Goal: Transaction & Acquisition: Purchase product/service

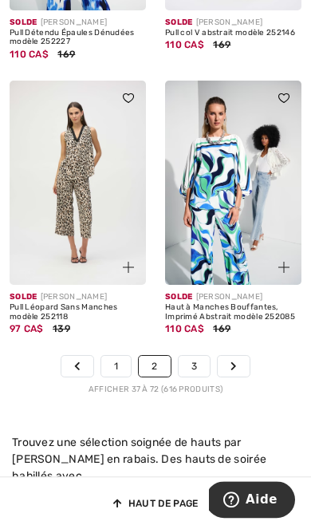
scroll to position [5292, 0]
click at [197, 356] on link "3" at bounding box center [194, 366] width 31 height 21
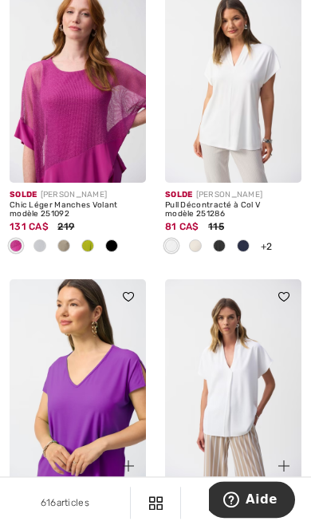
scroll to position [4371, 0]
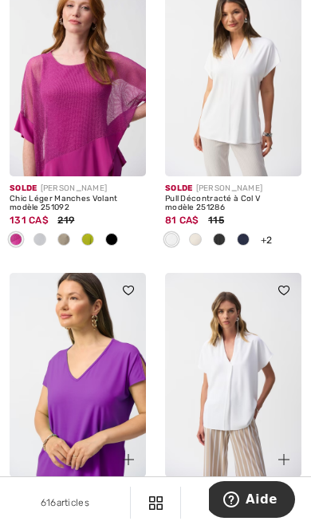
click at [269, 384] on img at bounding box center [233, 375] width 136 height 205
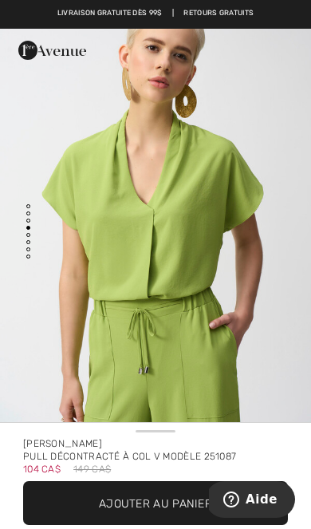
scroll to position [1452, 0]
click at [200, 496] on span "Ajouter au panier" at bounding box center [155, 503] width 113 height 17
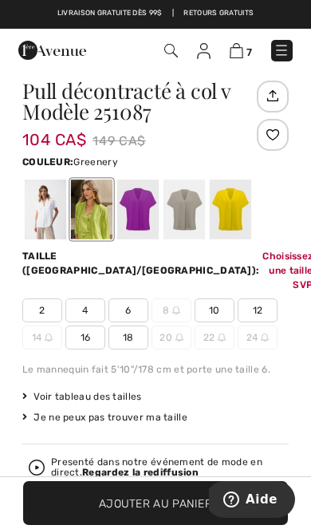
scroll to position [561, 0]
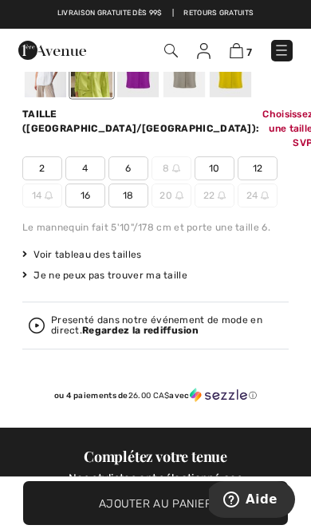
click at [53, 88] on div at bounding box center [45, 67] width 41 height 60
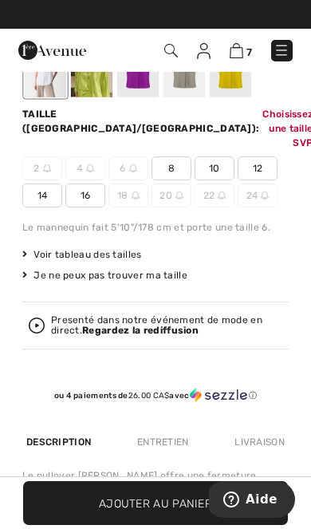
scroll to position [0, 0]
click at [148, 85] on div at bounding box center [137, 67] width 41 height 60
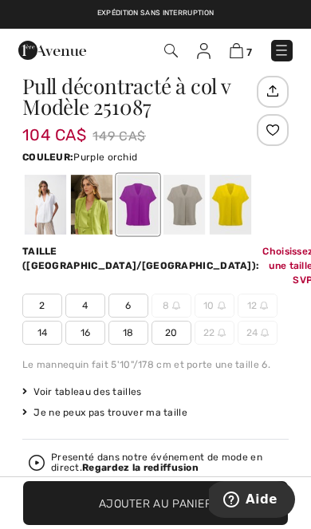
scroll to position [418, 0]
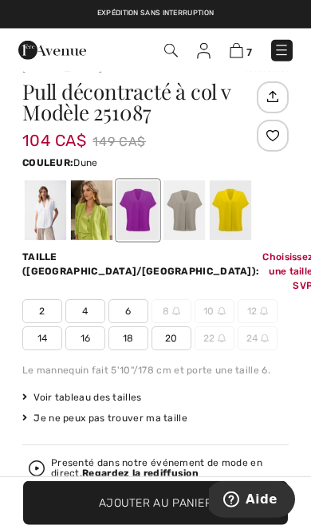
click at [193, 206] on div at bounding box center [184, 210] width 41 height 60
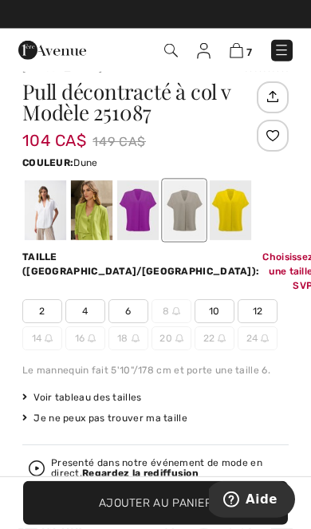
click at [237, 212] on div at bounding box center [230, 210] width 41 height 60
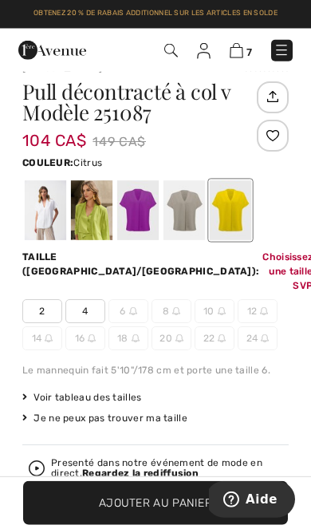
click at [144, 214] on div at bounding box center [137, 210] width 41 height 60
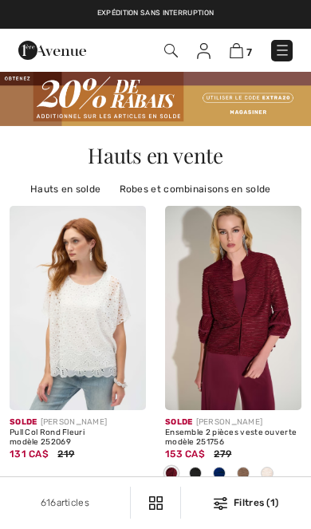
scroll to position [4397, 0]
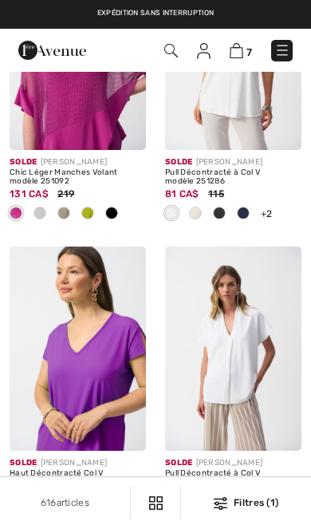
checkbox input "true"
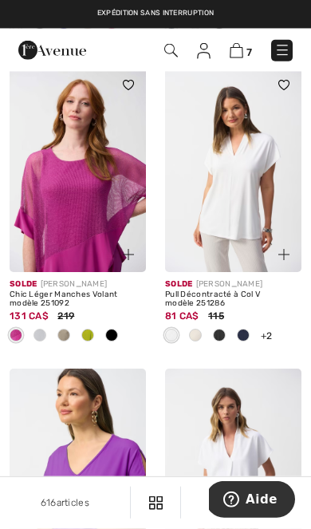
scroll to position [4273, 0]
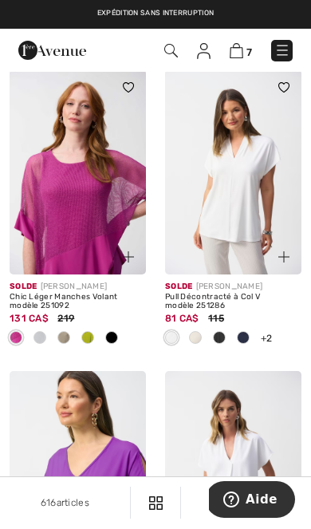
click at [244, 201] on img at bounding box center [233, 171] width 136 height 205
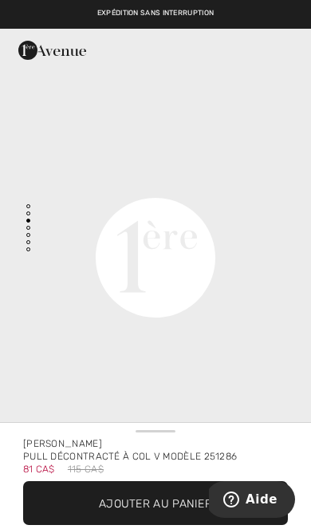
click at [203, 488] on span "✔ Ajouté au panier Ajouter au panier" at bounding box center [155, 503] width 265 height 44
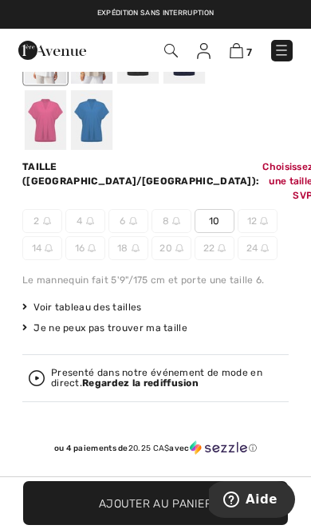
scroll to position [627, 0]
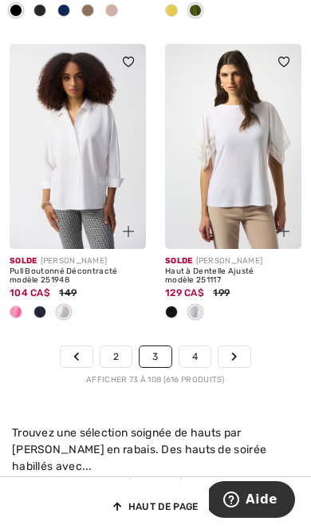
scroll to position [5513, 0]
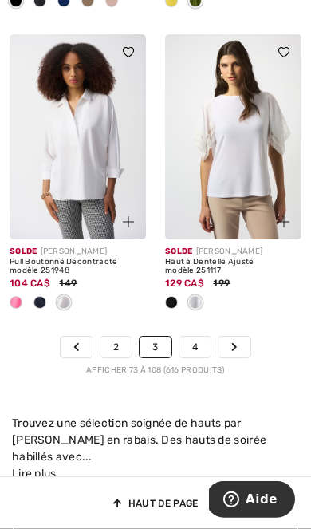
click at [199, 337] on link "4" at bounding box center [194, 347] width 31 height 21
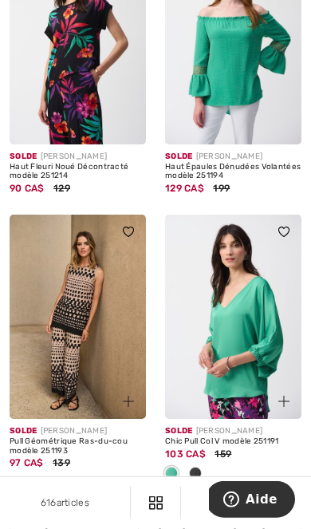
scroll to position [1457, 0]
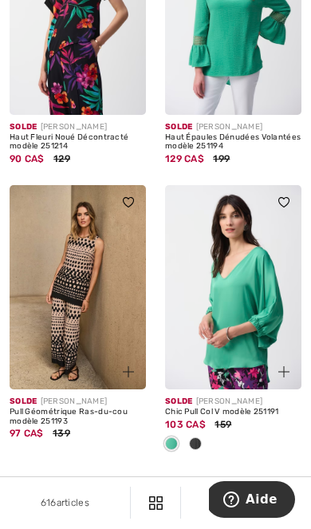
click at [245, 302] on img at bounding box center [233, 287] width 136 height 205
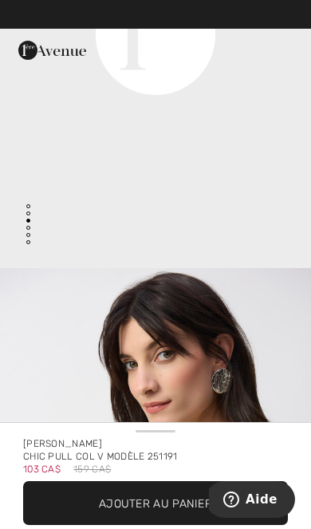
scroll to position [1161, 0]
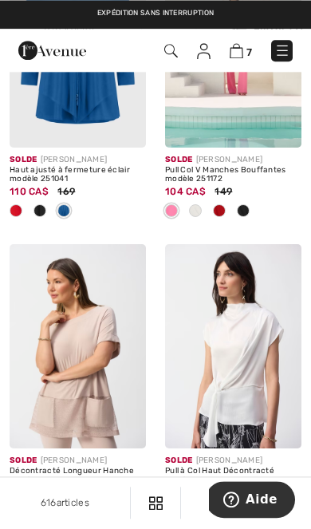
scroll to position [4214, 0]
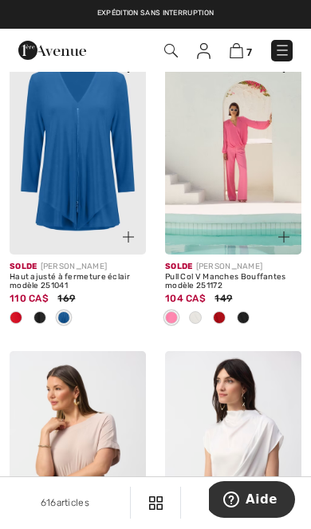
click at [240, 52] on img at bounding box center [237, 50] width 14 height 15
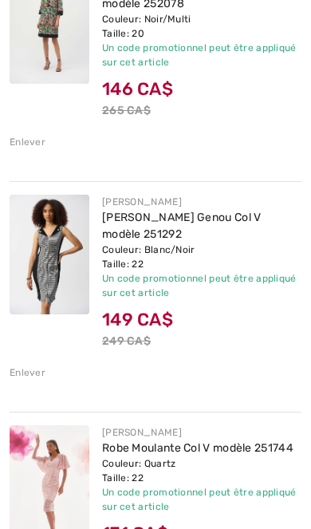
scroll to position [542, 0]
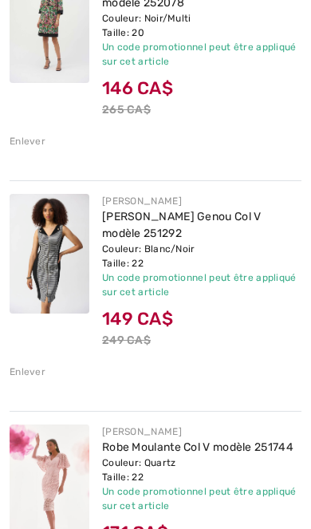
click at [212, 250] on div "Couleur: Blanc/Noir Taille: 22" at bounding box center [201, 256] width 199 height 29
click at [43, 282] on img at bounding box center [50, 254] width 80 height 120
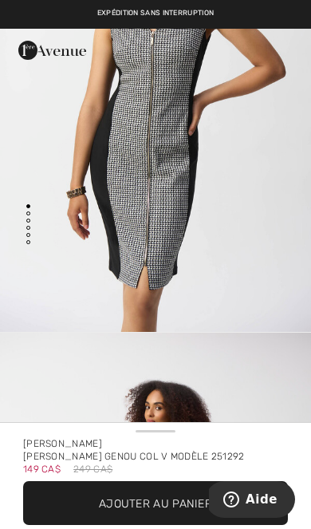
scroll to position [144, 0]
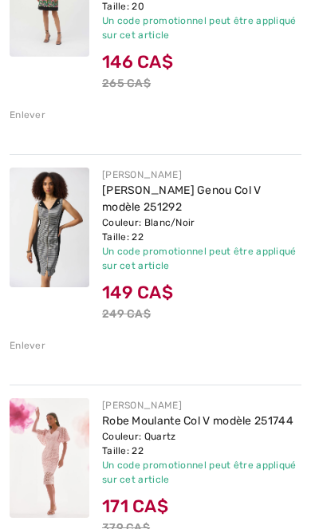
click at [28, 345] on div "Enlever" at bounding box center [28, 345] width 36 height 14
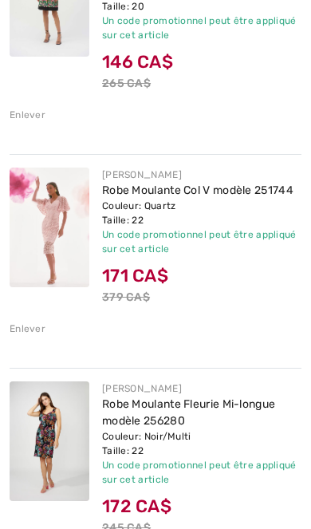
click at [220, 208] on div "Couleur: Quartz Taille: 22" at bounding box center [201, 213] width 199 height 29
click at [27, 340] on div "JOSEPH RIBKOFF Robe Moulante Col V modèle 251744 Couleur: Quartz Taille: 22 Ven…" at bounding box center [156, 251] width 292 height 195
click at [30, 327] on div "Enlever" at bounding box center [28, 328] width 36 height 14
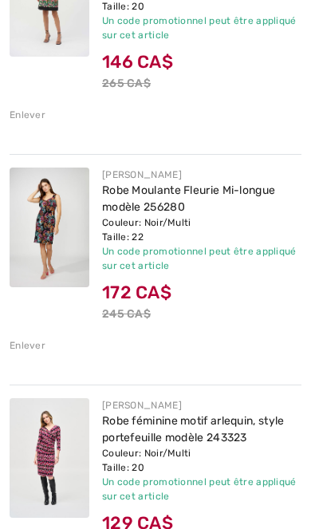
click at [50, 218] on img at bounding box center [50, 228] width 80 height 120
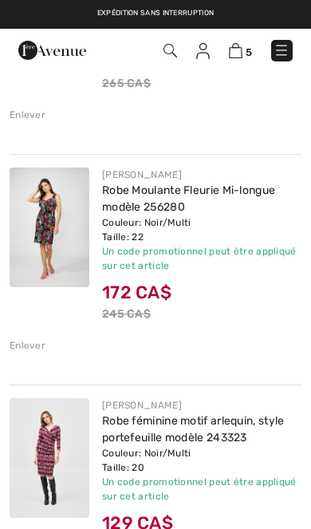
click at [28, 343] on div "Enlever" at bounding box center [28, 345] width 36 height 14
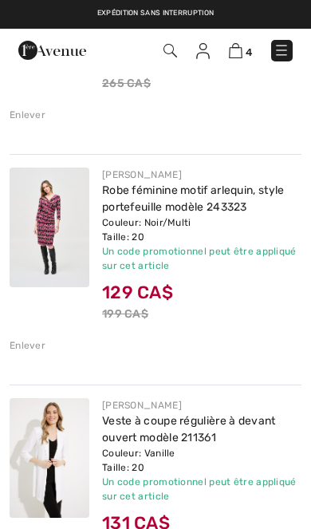
click at [58, 242] on img at bounding box center [50, 228] width 80 height 120
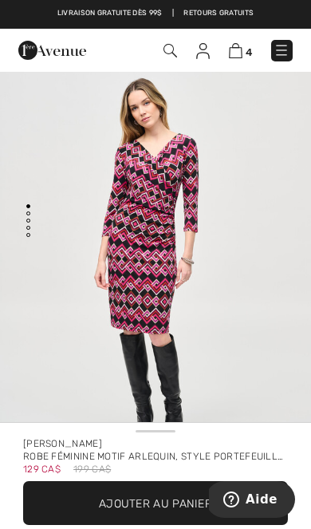
scroll to position [6, 0]
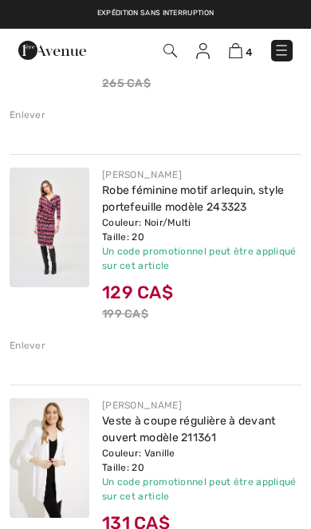
scroll to position [569, 0]
click at [164, 211] on link "Robe féminine motif arlequin, style portefeuille modèle 243323" at bounding box center [193, 198] width 183 height 30
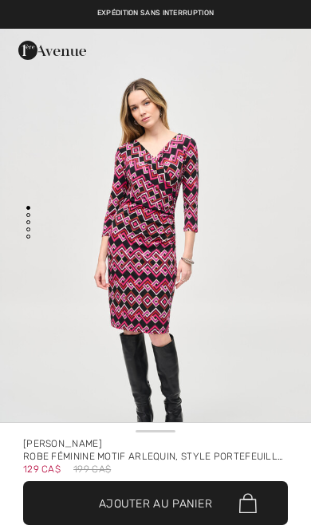
checkbox input "true"
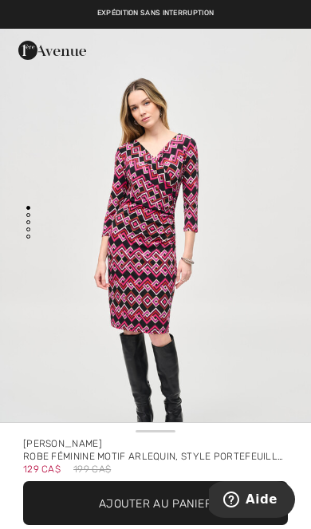
click at [156, 499] on span "Ajouter au panier" at bounding box center [155, 503] width 113 height 17
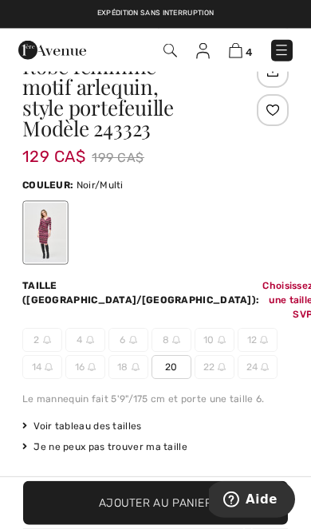
scroll to position [626, 0]
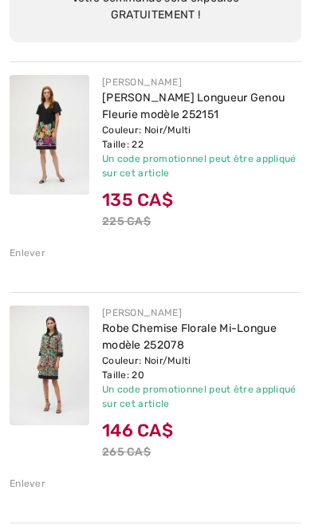
scroll to position [201, 0]
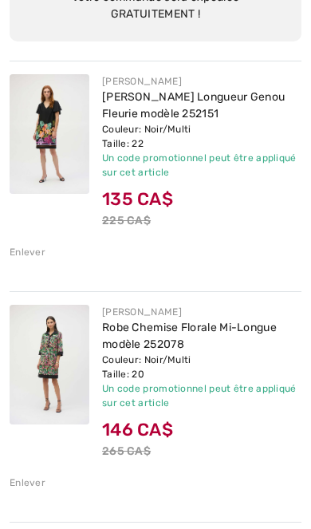
click at [56, 375] on img at bounding box center [50, 365] width 80 height 120
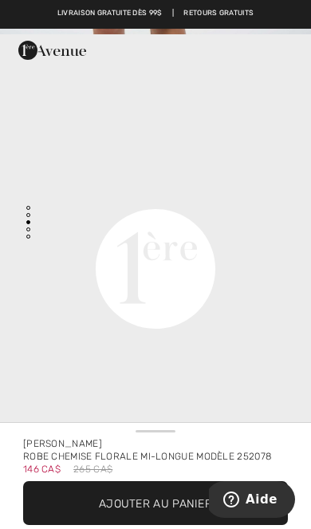
scroll to position [897, 0]
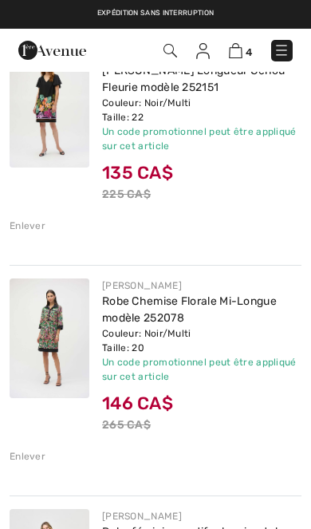
click at [34, 454] on div "Enlever" at bounding box center [28, 456] width 36 height 14
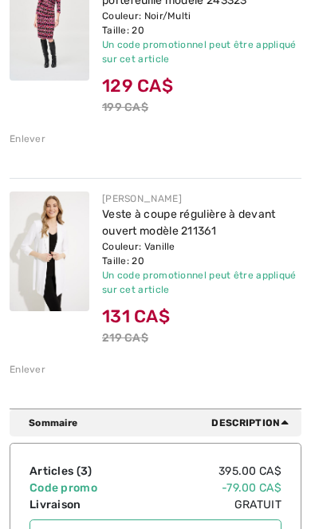
scroll to position [556, 0]
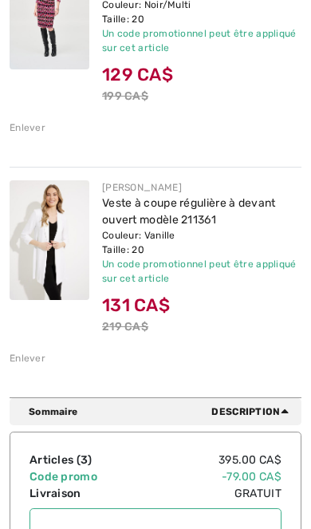
click at [46, 249] on img at bounding box center [50, 240] width 80 height 120
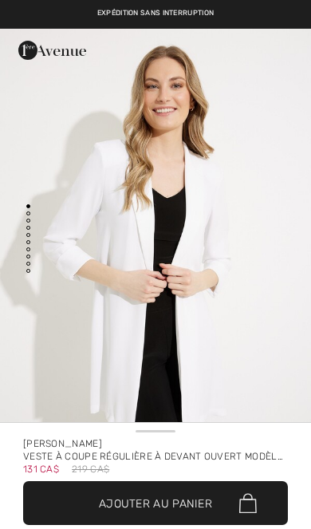
checkbox input "true"
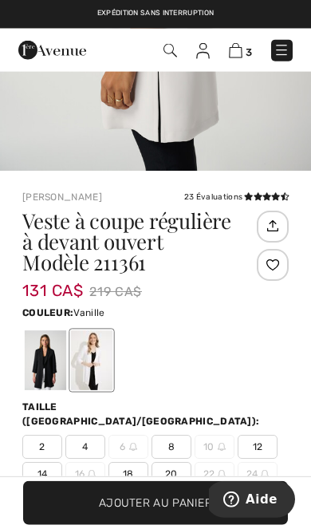
scroll to position [291, 0]
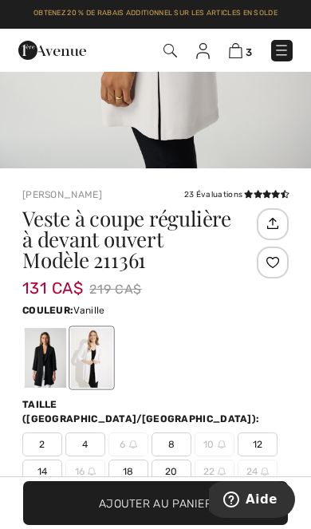
click at [43, 373] on div at bounding box center [45, 358] width 41 height 60
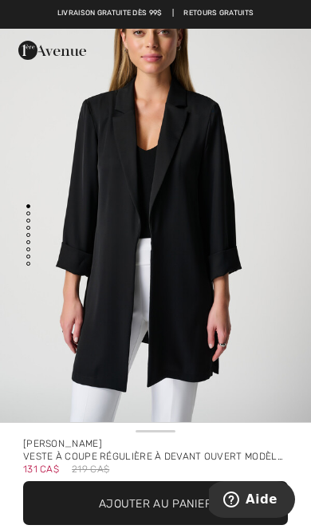
scroll to position [0, 0]
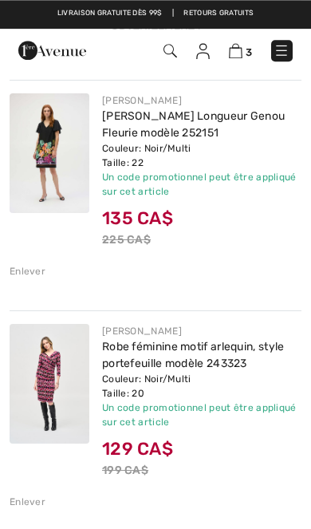
scroll to position [182, 0]
click at [65, 156] on img at bounding box center [50, 153] width 80 height 120
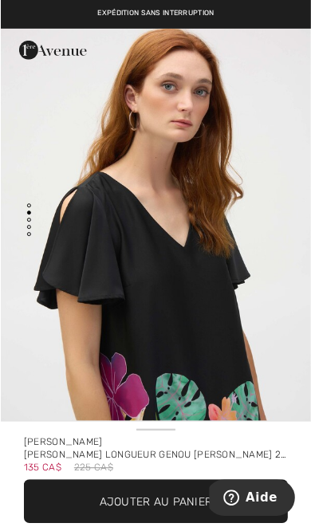
scroll to position [496, 0]
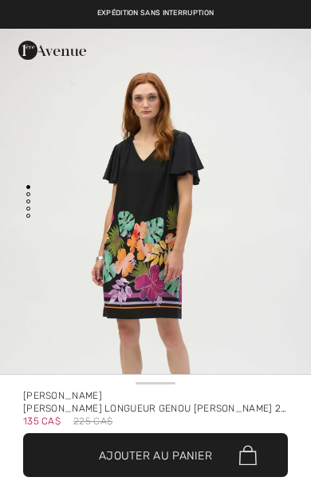
checkbox input "true"
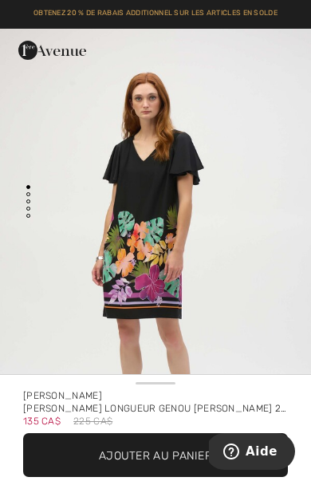
click at [159, 477] on span "✔ Ajouté au panier Ajouter au panier" at bounding box center [155, 455] width 265 height 44
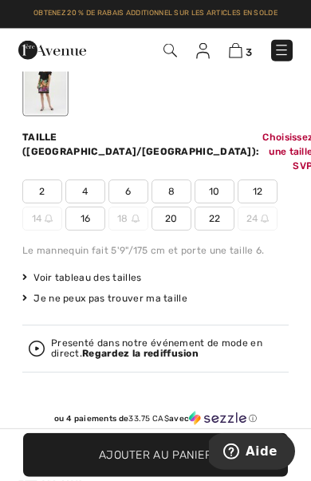
scroll to position [554, 0]
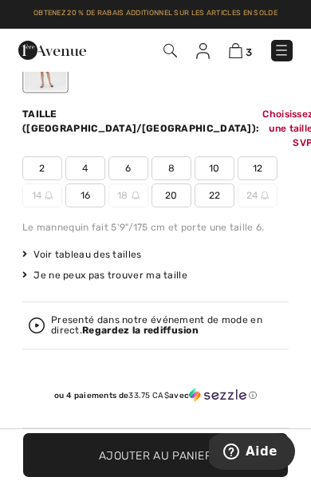
click at [274, 44] on img at bounding box center [282, 50] width 16 height 16
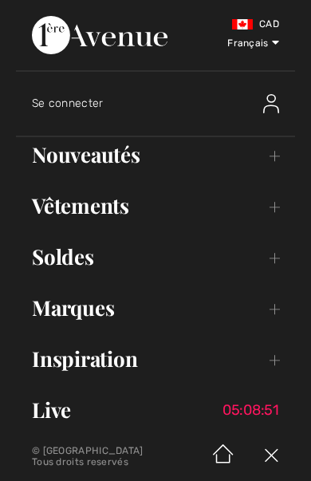
click at [66, 263] on link "Soldes Toggle submenu" at bounding box center [155, 256] width 279 height 35
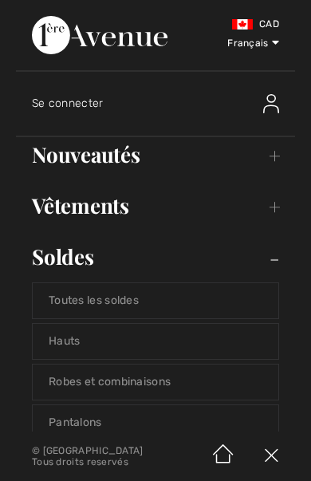
click at [136, 383] on link "Robes et combinaisons" at bounding box center [156, 382] width 246 height 35
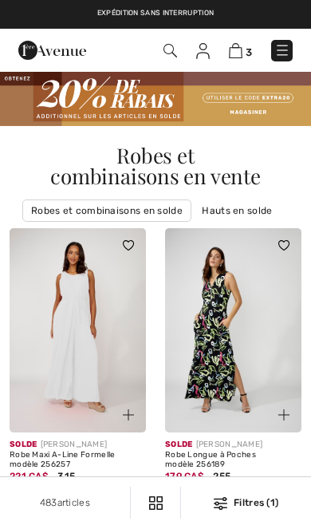
checkbox input "true"
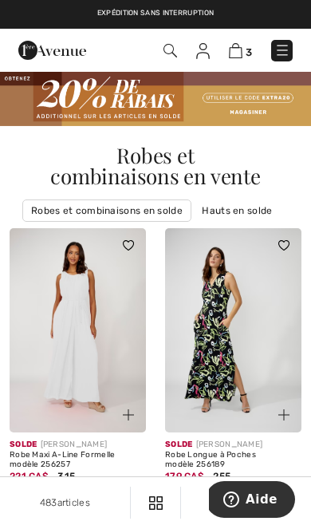
click at [171, 55] on img at bounding box center [171, 51] width 14 height 14
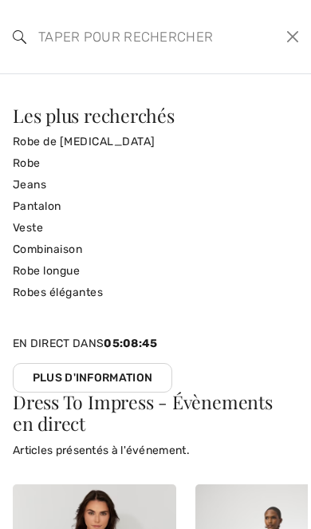
click at [157, 41] on input "search" at bounding box center [127, 37] width 202 height 48
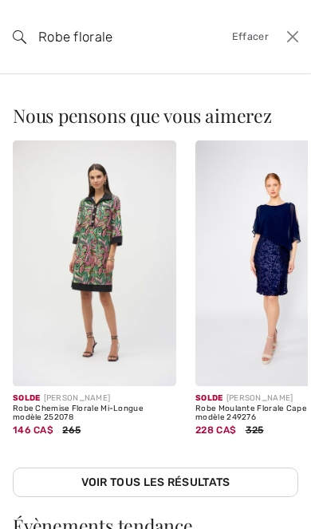
type input "Robe florale"
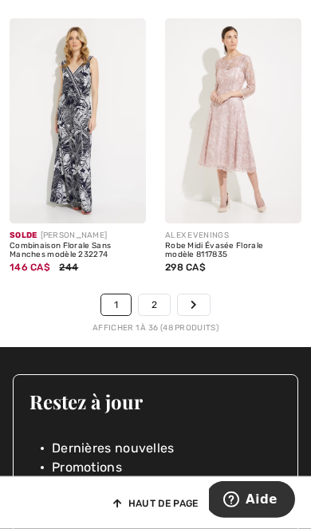
scroll to position [5290, 0]
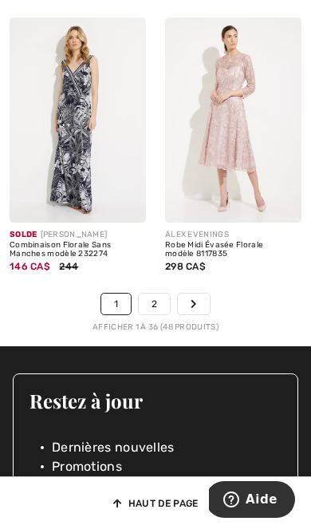
click at [154, 294] on link "2" at bounding box center [154, 304] width 31 height 21
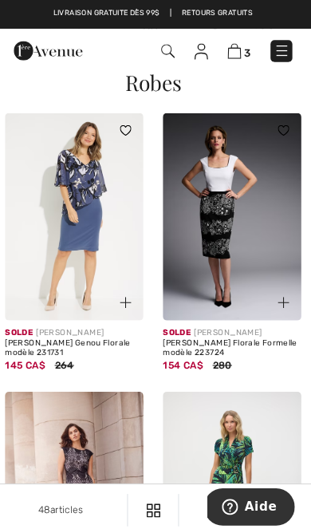
scroll to position [72, 0]
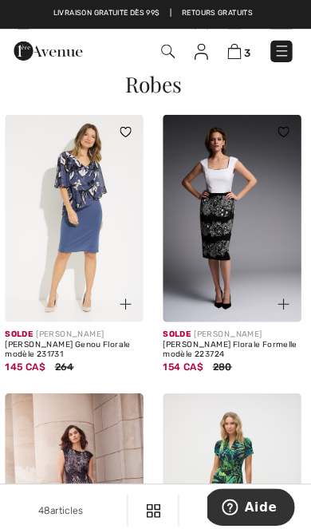
click at [93, 245] on img at bounding box center [78, 215] width 136 height 205
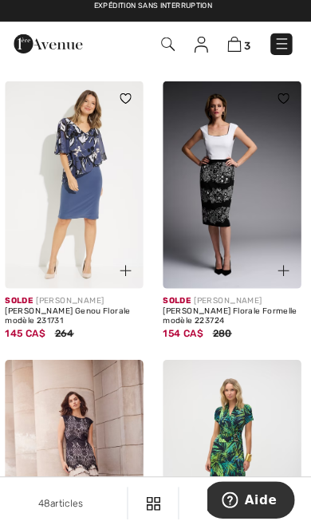
click at [234, 45] on img at bounding box center [236, 50] width 14 height 15
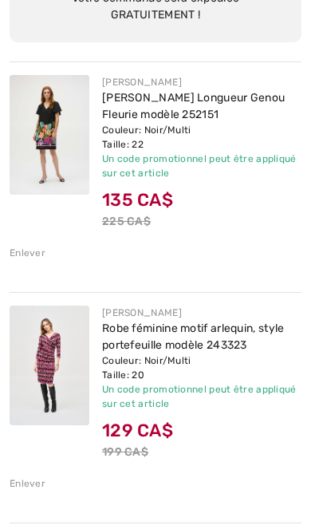
scroll to position [207, 0]
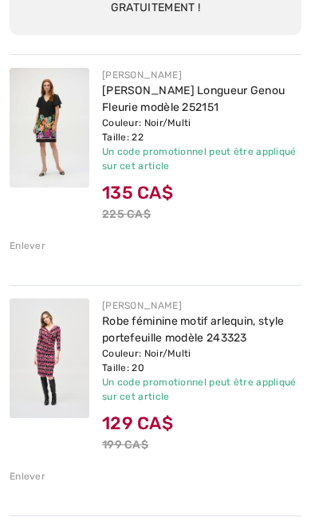
click at [50, 360] on img at bounding box center [50, 358] width 80 height 120
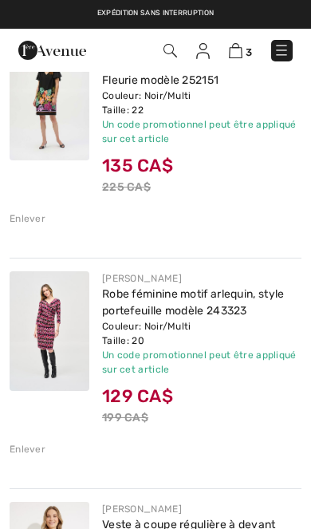
click at [27, 447] on div "Enlever" at bounding box center [28, 449] width 36 height 14
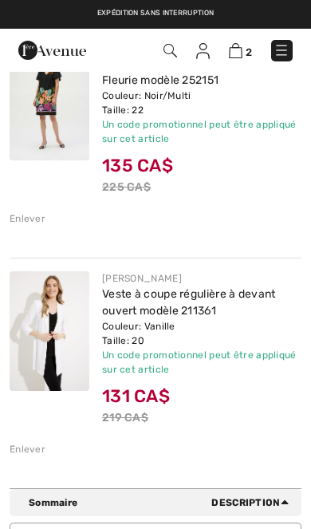
click at [43, 346] on img at bounding box center [50, 331] width 80 height 120
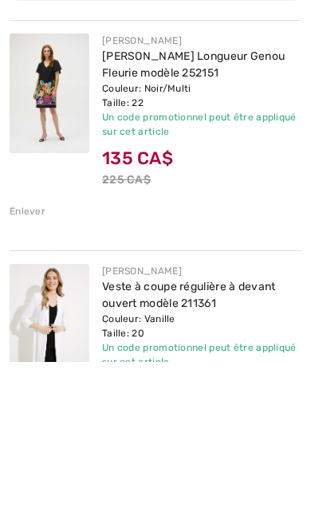
scroll to position [242, 0]
